Goal: Task Accomplishment & Management: Manage account settings

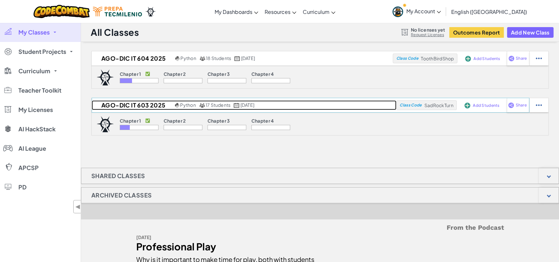
click at [146, 105] on h2 "Ago-Dic IT 603 2025" at bounding box center [133, 105] width 82 height 10
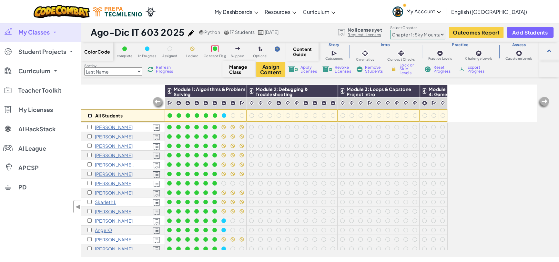
click at [91, 114] on input "checkbox" at bounding box center [90, 116] width 4 height 4
checkbox input "true"
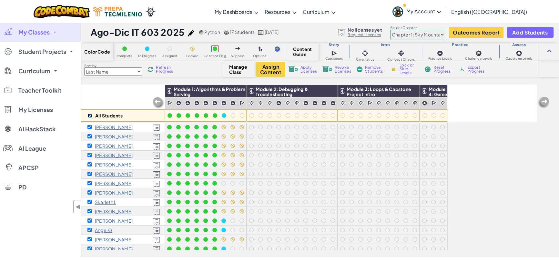
checkbox input "true"
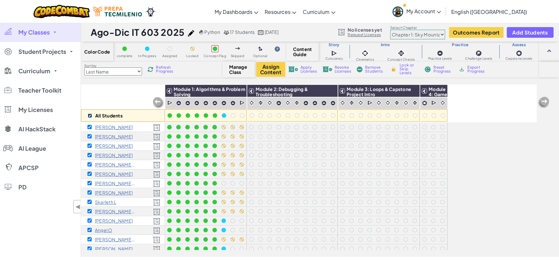
checkbox input "true"
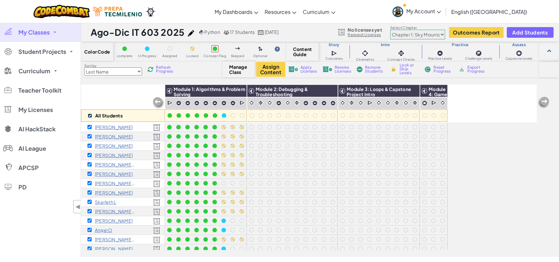
checkbox input "true"
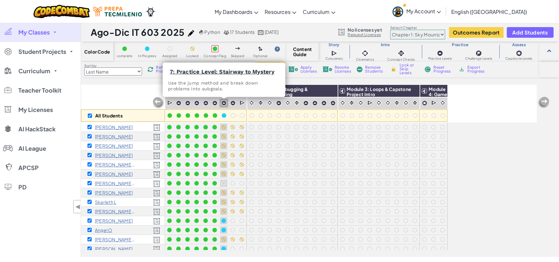
click at [223, 102] on img at bounding box center [223, 102] width 5 height 5
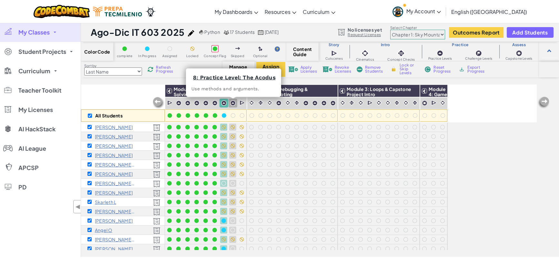
click at [231, 103] on img at bounding box center [232, 102] width 5 height 5
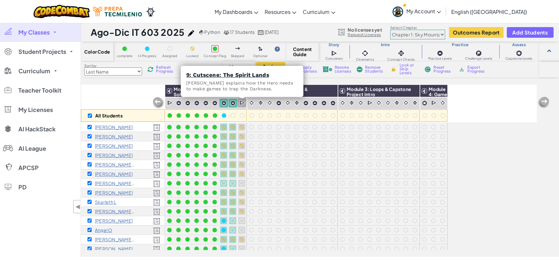
click at [241, 102] on img at bounding box center [243, 103] width 6 height 6
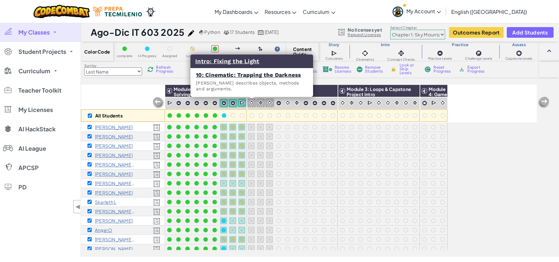
click at [252, 103] on img at bounding box center [252, 103] width 6 height 6
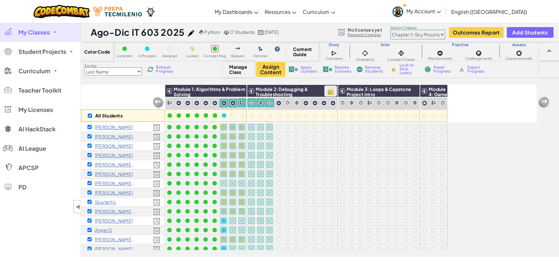
click at [329, 90] on img at bounding box center [330, 91] width 11 height 10
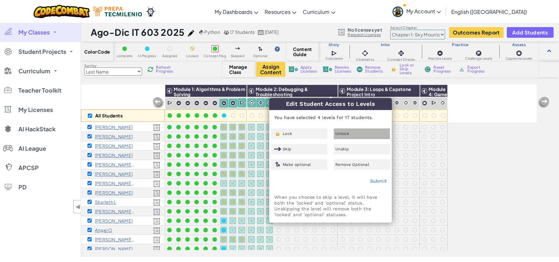
click at [345, 132] on span "Unlock" at bounding box center [343, 134] width 14 height 4
click at [378, 179] on link "Submit" at bounding box center [378, 181] width 17 height 5
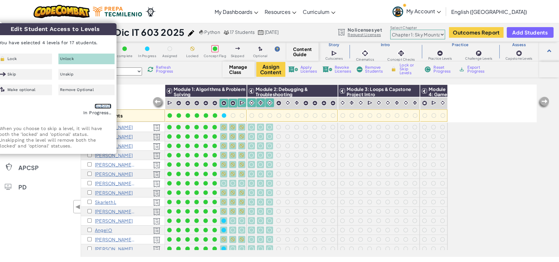
checkbox input "false"
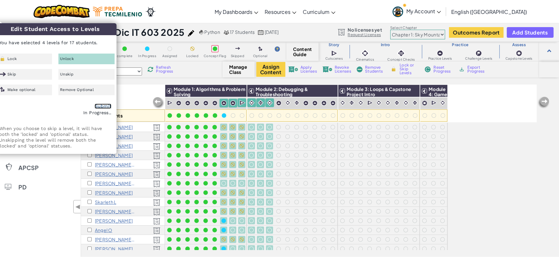
checkbox input "false"
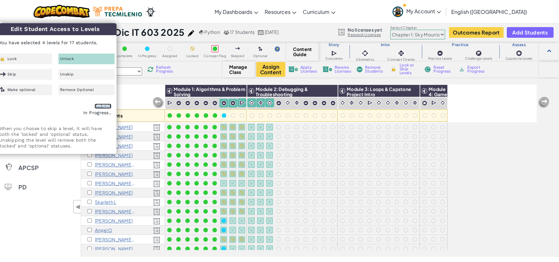
checkbox input "false"
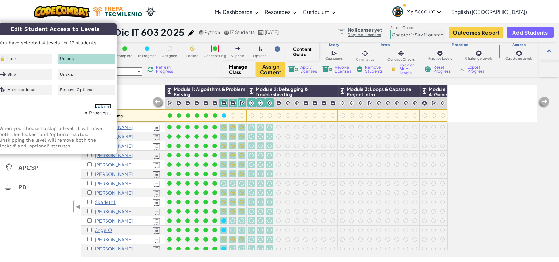
checkbox input "false"
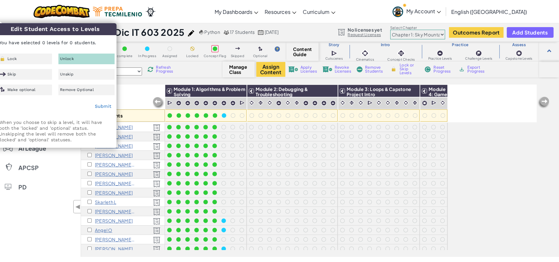
click at [133, 93] on div "All Students" at bounding box center [123, 103] width 84 height 37
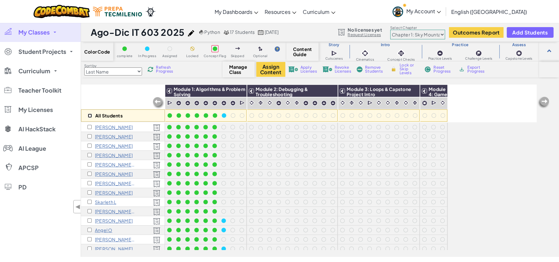
click at [89, 114] on input "checkbox" at bounding box center [90, 116] width 4 height 4
checkbox input "true"
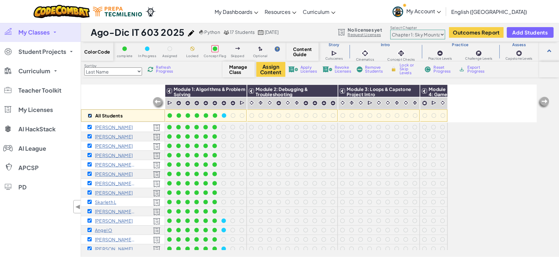
checkbox input "true"
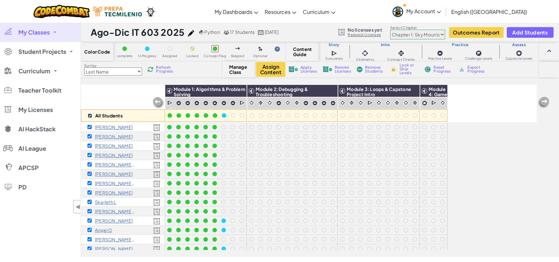
checkbox input "true"
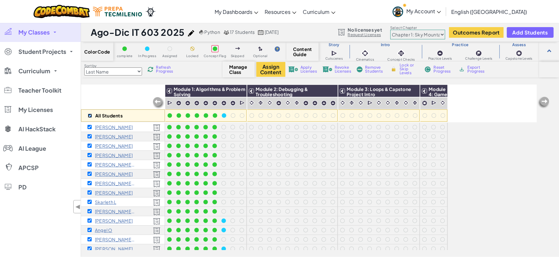
checkbox input "true"
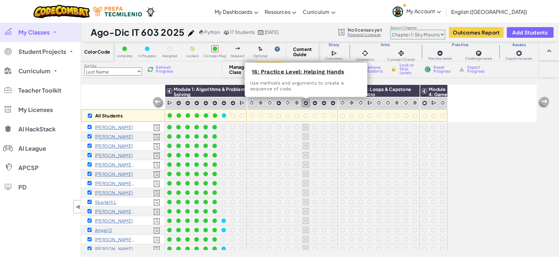
click at [306, 102] on img at bounding box center [305, 102] width 5 height 5
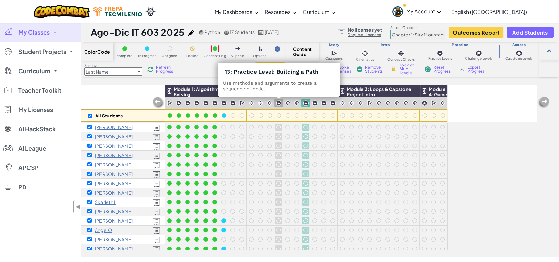
click at [279, 102] on img at bounding box center [278, 102] width 5 height 5
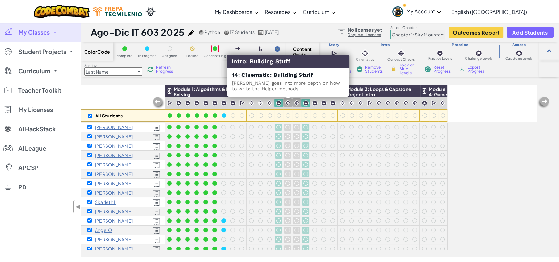
click at [286, 102] on img at bounding box center [288, 103] width 6 height 6
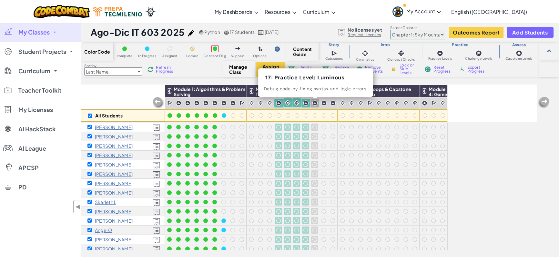
click at [316, 103] on img at bounding box center [314, 102] width 5 height 5
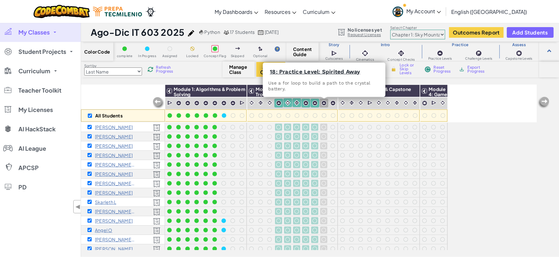
click at [323, 103] on img at bounding box center [323, 102] width 5 height 5
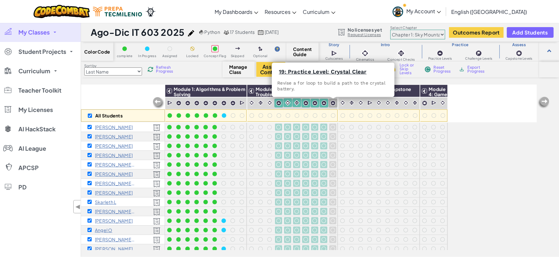
click at [332, 102] on img at bounding box center [332, 102] width 5 height 5
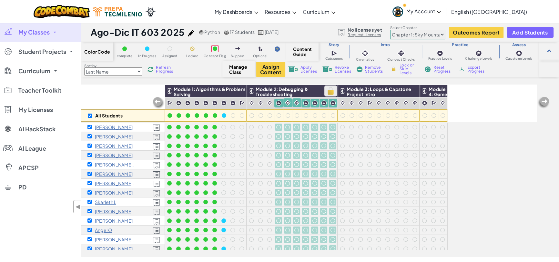
click at [328, 92] on img at bounding box center [330, 91] width 11 height 10
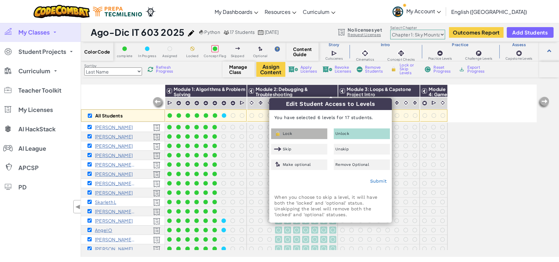
click at [305, 136] on div "Lock" at bounding box center [299, 134] width 56 height 11
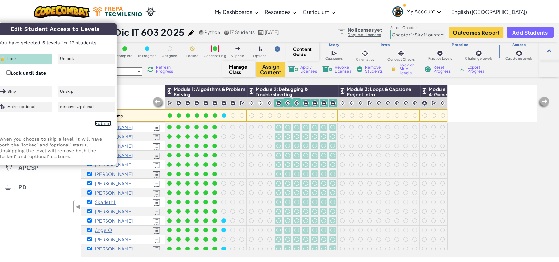
click at [104, 123] on link "Submit" at bounding box center [103, 123] width 17 height 5
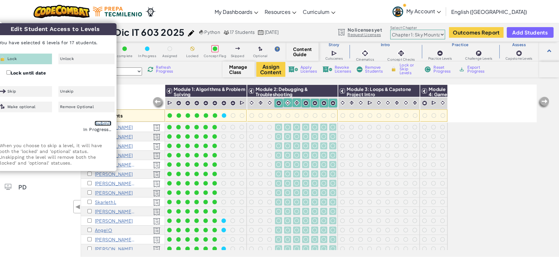
checkbox input "false"
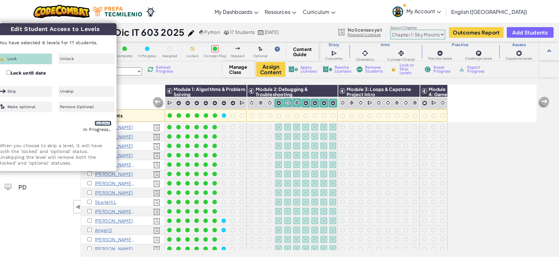
checkbox input "false"
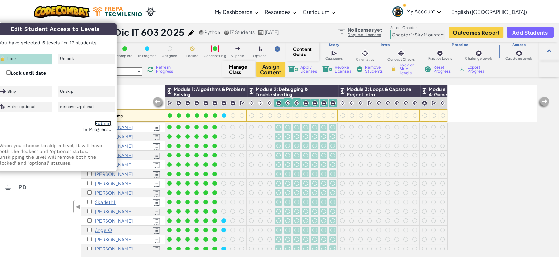
checkbox input "false"
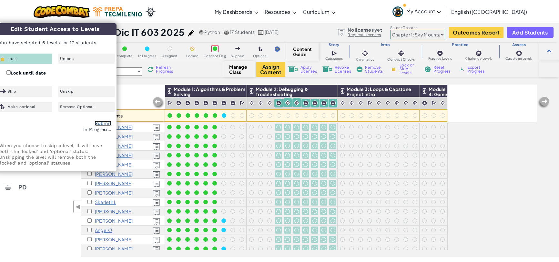
checkbox input "false"
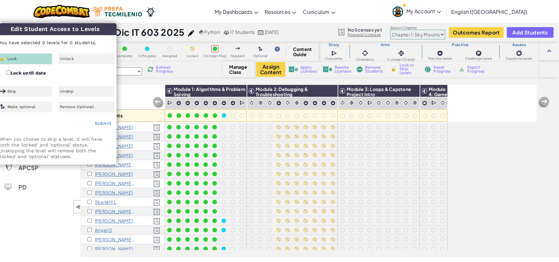
click at [134, 82] on div "Color Code complete In Progress Assigned Locked Concept Flag Skipped Optional C…" at bounding box center [320, 149] width 478 height 215
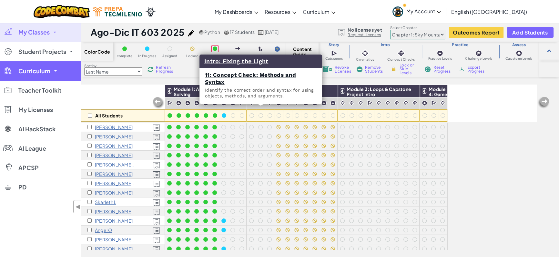
click at [45, 65] on link "Curriculum" at bounding box center [40, 70] width 81 height 19
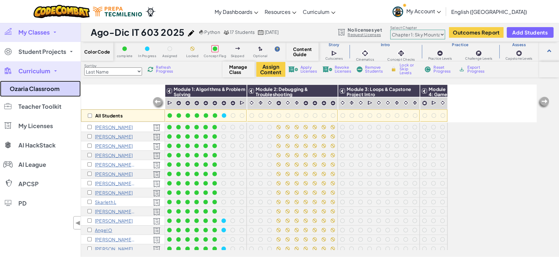
click at [37, 90] on link "Ozaria Classroom" at bounding box center [40, 89] width 81 height 16
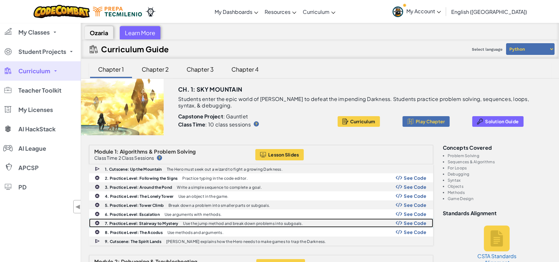
click at [152, 224] on b "7. Practice Level: Stairway to Mystery" at bounding box center [141, 223] width 73 height 5
